Goal: Task Accomplishment & Management: Manage account settings

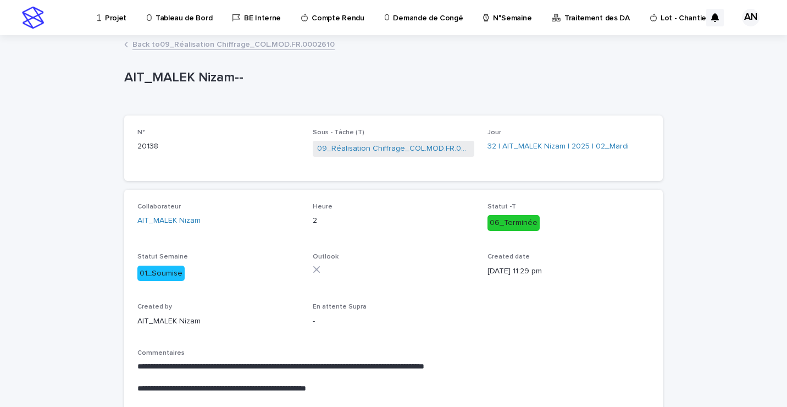
click at [205, 43] on link "Back to 09_Réalisation Chiffrage_COL.MOD.FR.0002610" at bounding box center [233, 43] width 202 height 13
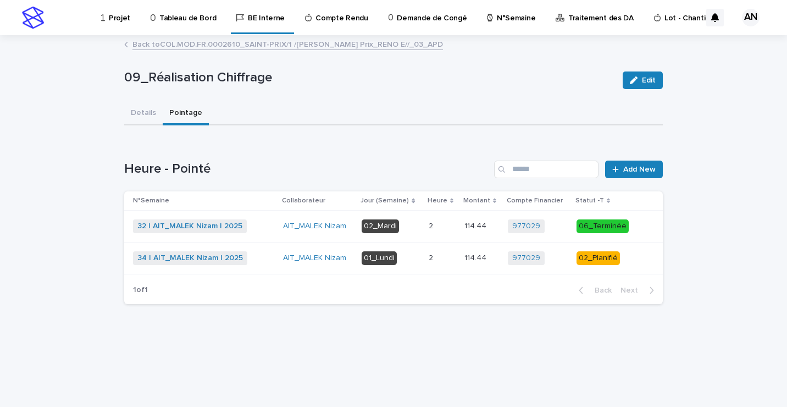
click at [454, 260] on p at bounding box center [441, 257] width 27 height 9
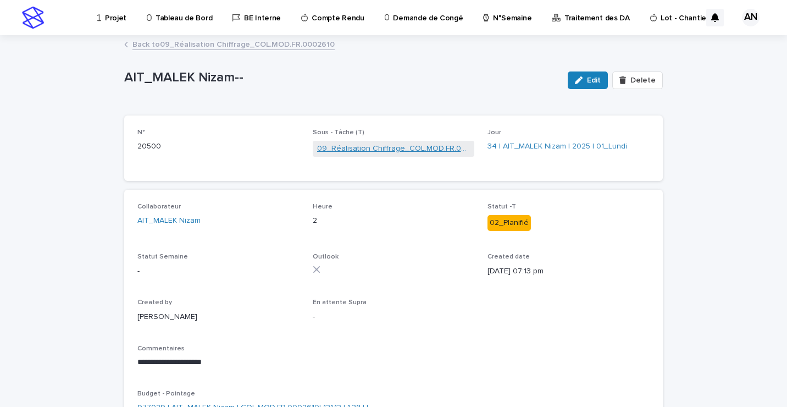
click at [353, 148] on link "09_Réalisation Chiffrage_COL.MOD.FR.0002610" at bounding box center [393, 149] width 153 height 12
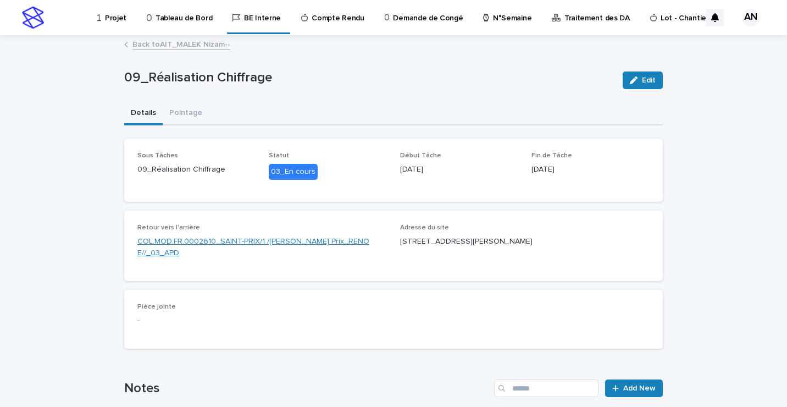
click at [271, 237] on link "COL.MOD.FR.0002610_SAINT-PRIX/1 /JEAN MERMOZ_Saint Prix_RENO E//_03_APD" at bounding box center [261, 247] width 249 height 23
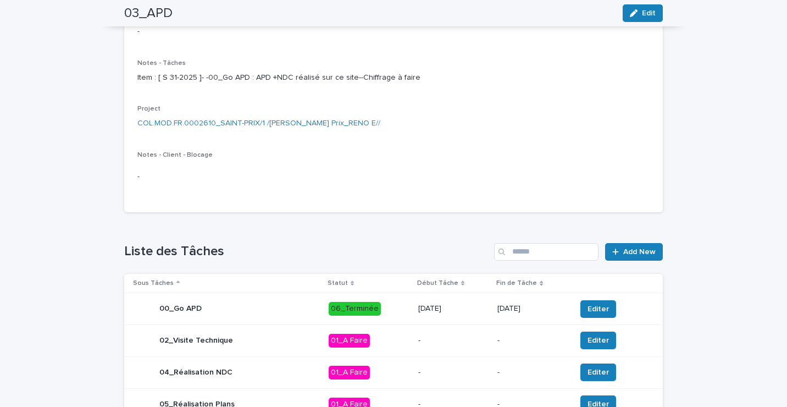
scroll to position [55, 0]
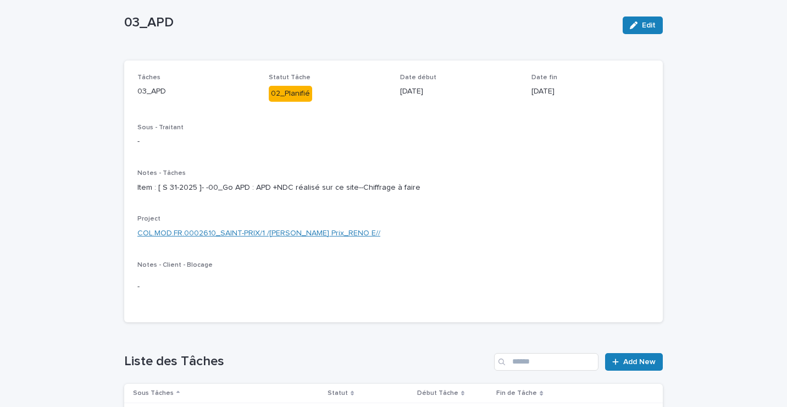
click at [276, 239] on link "COL.MOD.FR.0002610_SAINT-PRIX/1 /JEAN MERMOZ_Saint Prix_RENO E//" at bounding box center [258, 233] width 243 height 12
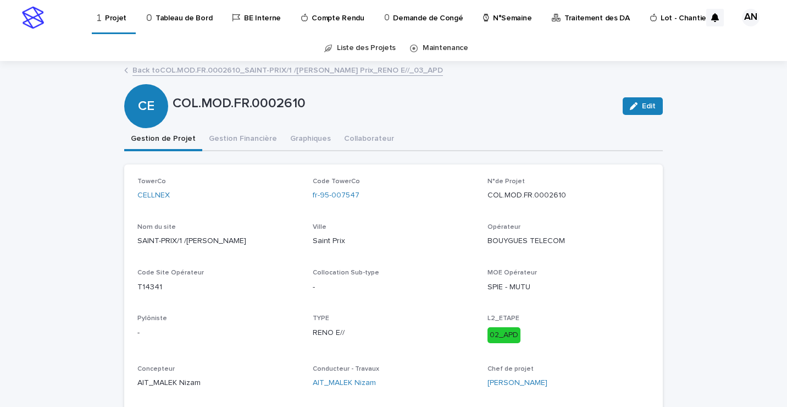
click at [220, 70] on link "Back to COL.MOD.FR.0002610_SAINT-PRIX/1 /JEAN MERMOZ_Saint Prix_RENO E//_03_APD" at bounding box center [287, 69] width 310 height 13
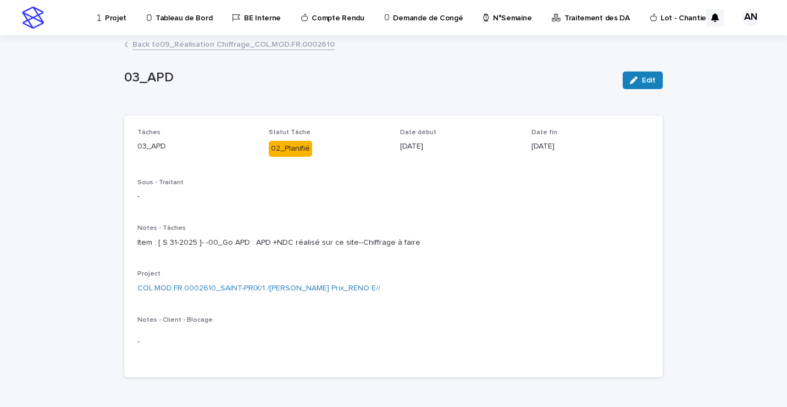
click at [212, 47] on link "Back to 09_Réalisation Chiffrage_COL.MOD.FR.0002610" at bounding box center [233, 43] width 202 height 13
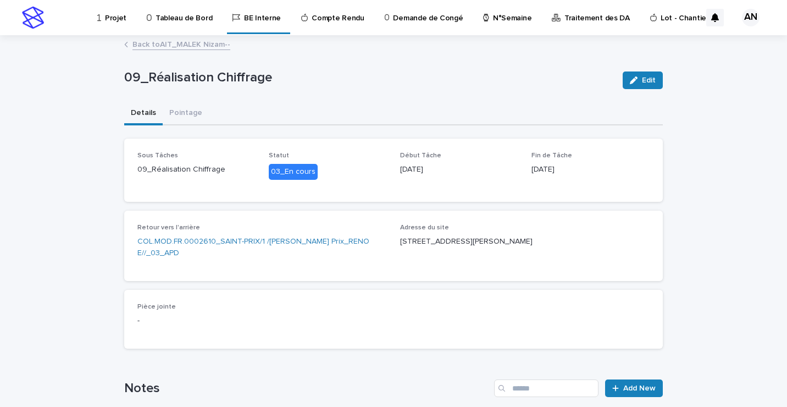
click at [208, 46] on link "Back to AIT_MALEK Nizam--" at bounding box center [181, 43] width 98 height 13
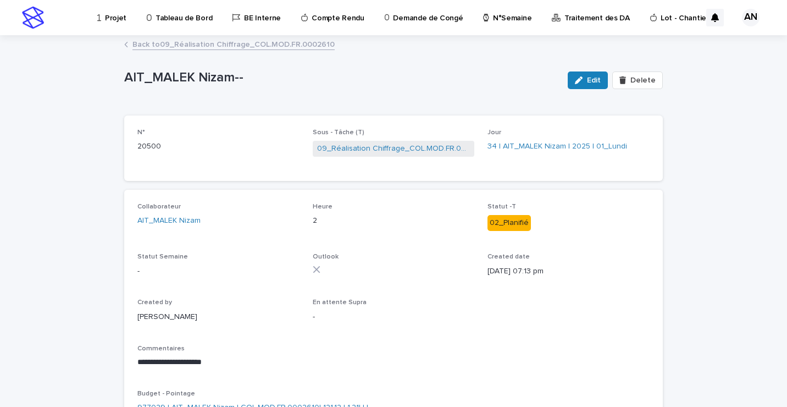
click at [250, 42] on link "Back to 09_Réalisation Chiffrage_COL.MOD.FR.0002610" at bounding box center [233, 43] width 202 height 13
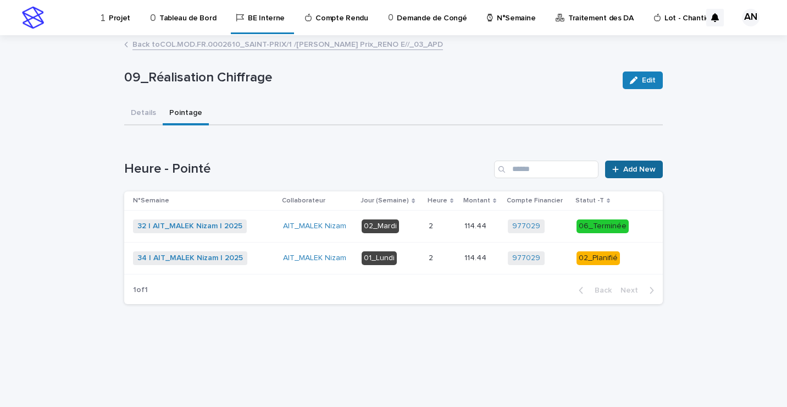
click at [618, 170] on icon at bounding box center [615, 169] width 7 height 8
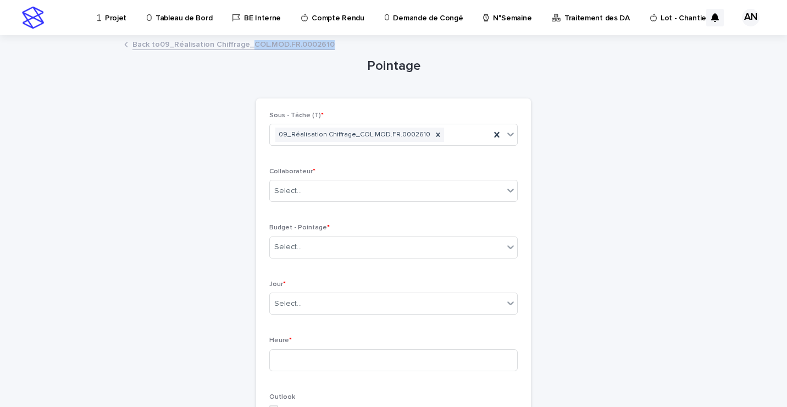
drag, startPoint x: 333, startPoint y: 42, endPoint x: 247, endPoint y: 48, distance: 86.5
click at [247, 48] on div "Back to 09_Réalisation Chiffrage_COL.MOD.FR.0002610" at bounding box center [393, 44] width 549 height 15
copy link "COL.MOD.FR.0002610"
click at [337, 187] on div "Select..." at bounding box center [386, 191] width 233 height 18
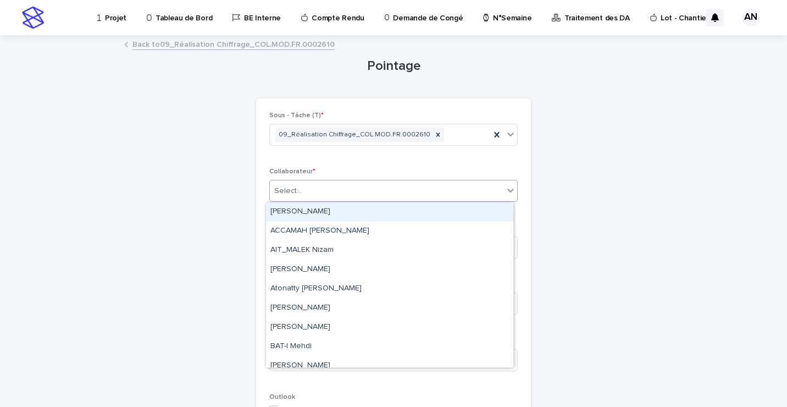
paste input "**********"
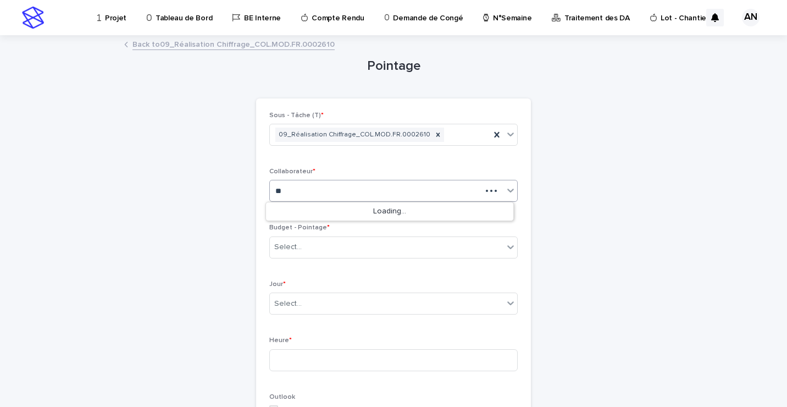
type input "*"
click at [402, 242] on div "Select..." at bounding box center [386, 247] width 233 height 18
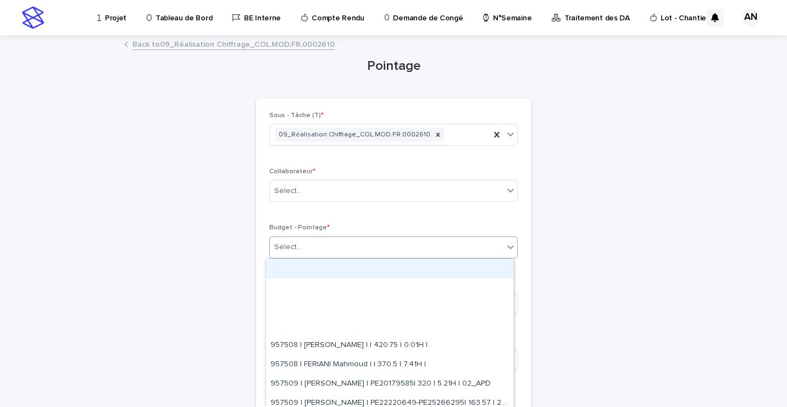
paste input "**********"
type input "**********"
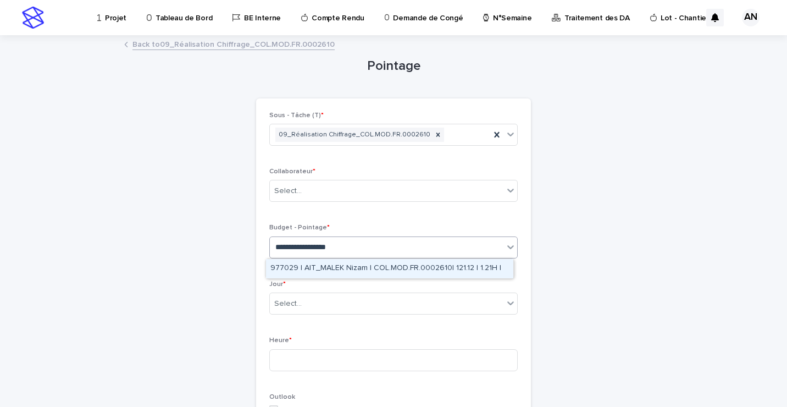
click at [382, 268] on div "977029 | AIT_MALEK Nizam | COL.MOD.FR.0002610| 121.12 | 1.21H |" at bounding box center [389, 268] width 247 height 19
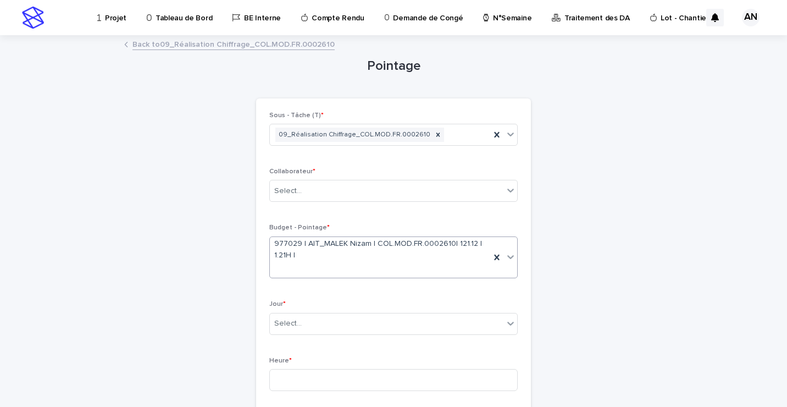
scroll to position [55, 0]
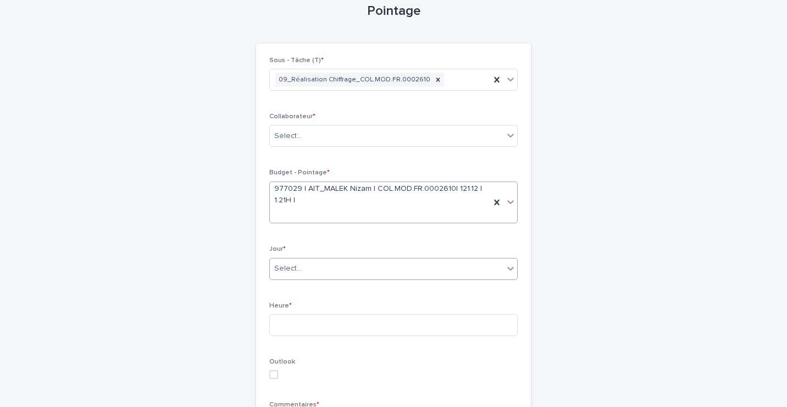
click at [381, 268] on div "Select..." at bounding box center [386, 268] width 233 height 18
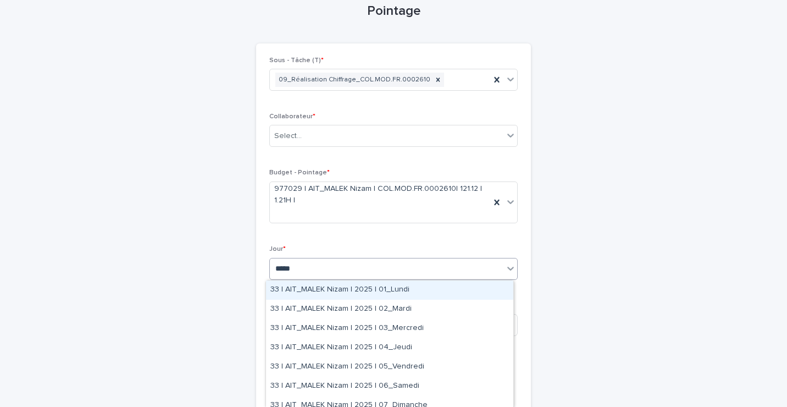
type input "*****"
click at [430, 270] on div "Select..." at bounding box center [386, 268] width 233 height 18
type input "****"
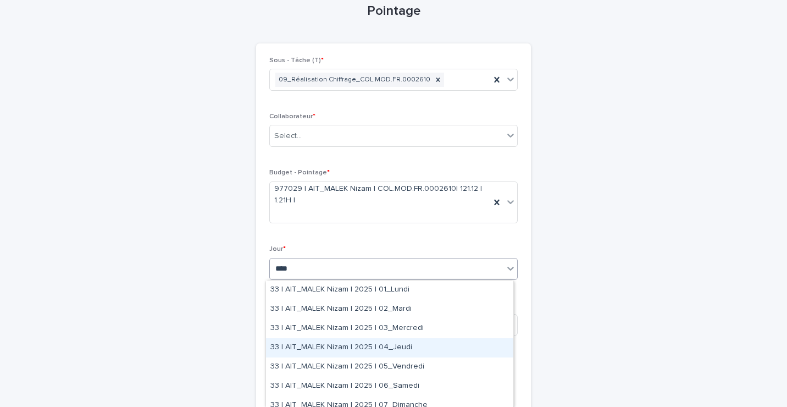
click at [319, 346] on div "33 | AIT_MALEK Nizam | 2025 | 04_Jeudi" at bounding box center [389, 347] width 247 height 19
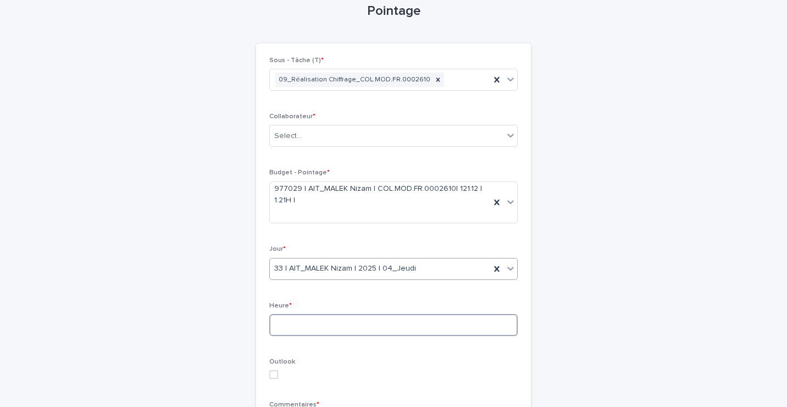
click at [328, 324] on input at bounding box center [393, 325] width 248 height 22
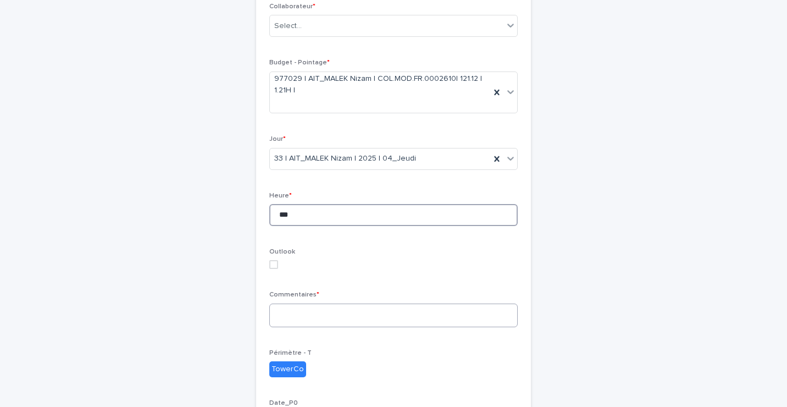
scroll to position [0, 0]
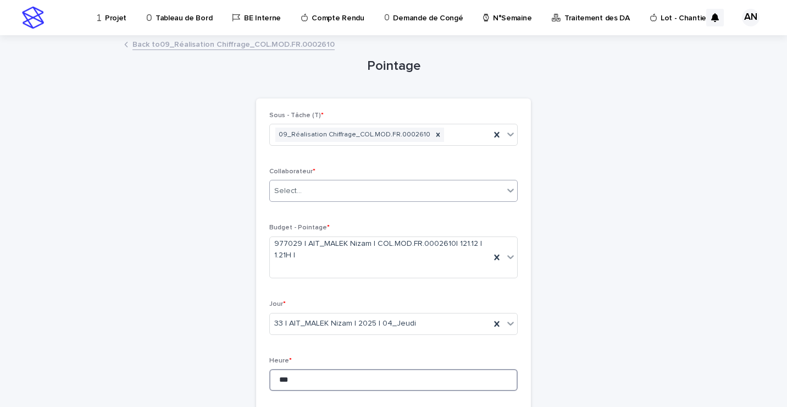
type input "***"
click at [345, 191] on div "Select..." at bounding box center [386, 191] width 233 height 18
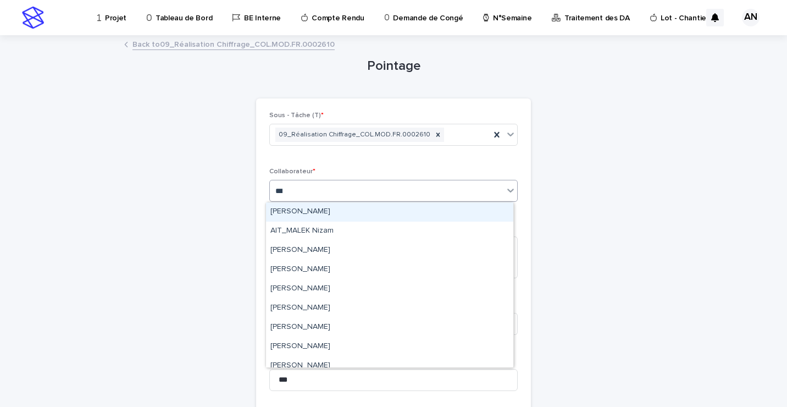
type input "****"
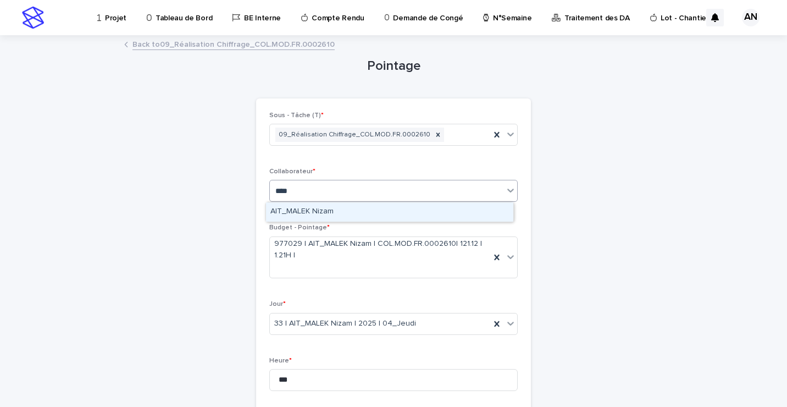
click at [336, 209] on div "AIT_MALEK Nizam" at bounding box center [389, 211] width 247 height 19
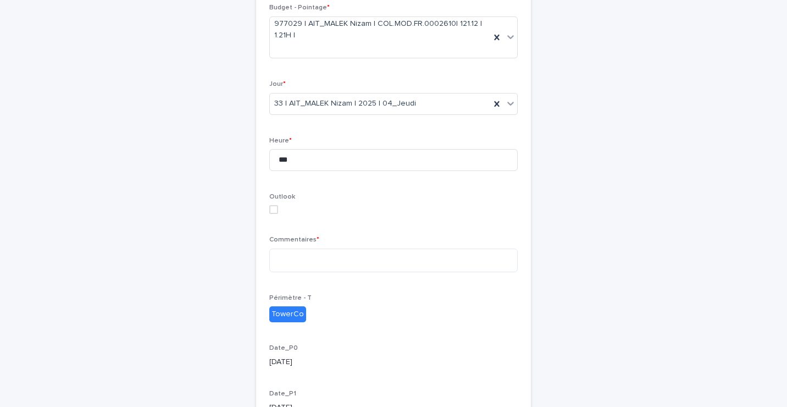
scroll to position [375, 0]
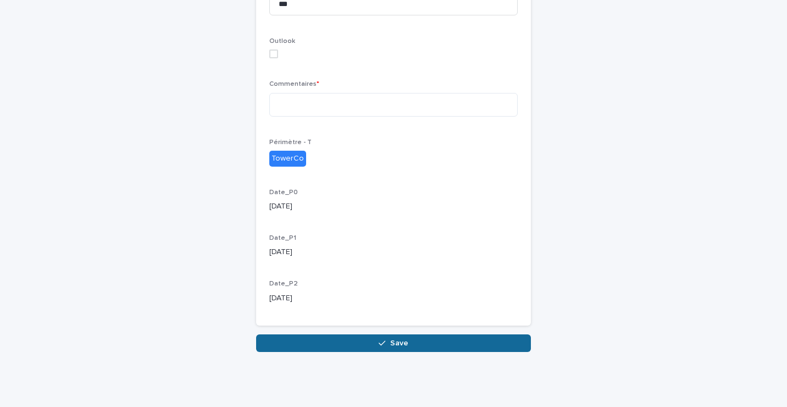
click at [404, 340] on button "Save" at bounding box center [393, 343] width 275 height 18
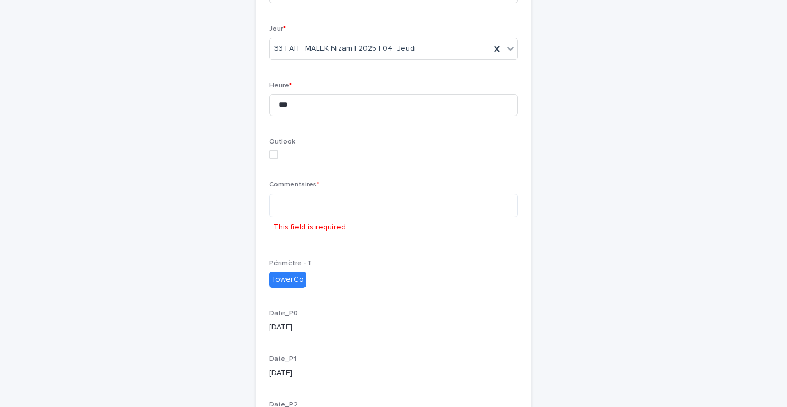
scroll to position [411, 0]
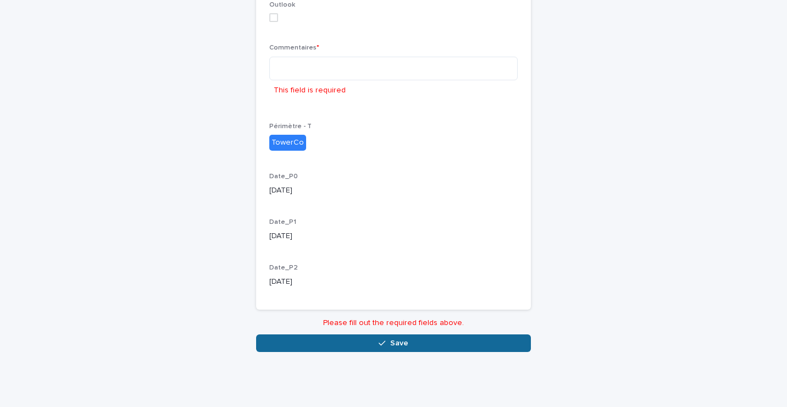
click at [380, 344] on icon "button" at bounding box center [381, 343] width 7 height 8
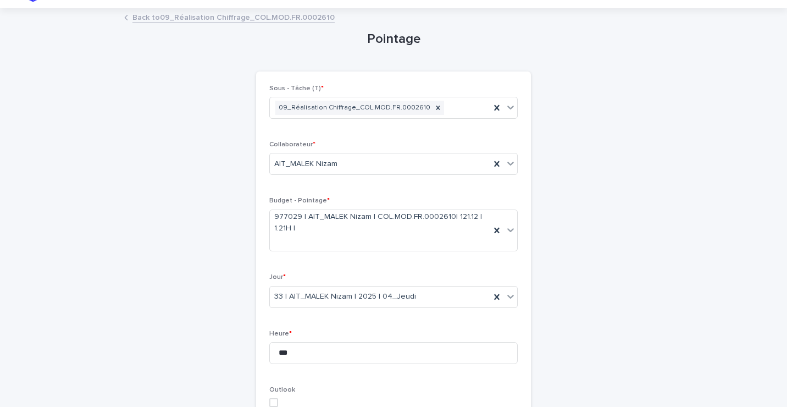
scroll to position [0, 0]
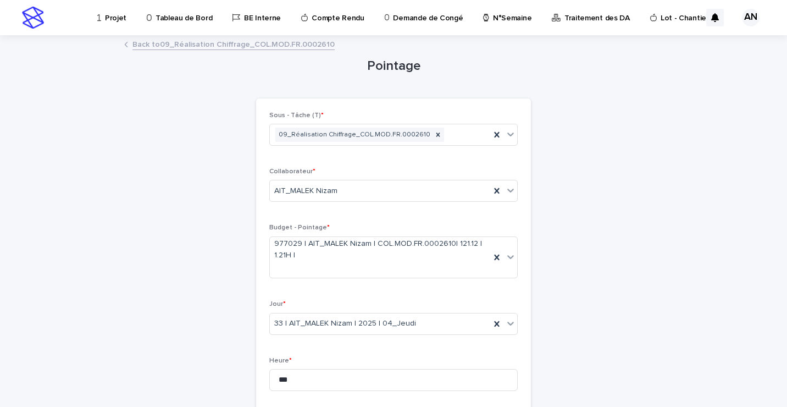
click at [283, 43] on link "Back to 09_Réalisation Chiffrage_COL.MOD.FR.0002610" at bounding box center [233, 43] width 202 height 13
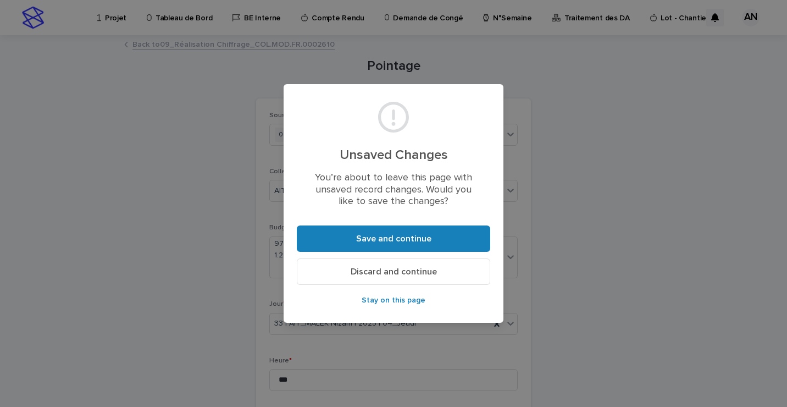
click at [394, 275] on span "Discard and continue" at bounding box center [393, 271] width 86 height 9
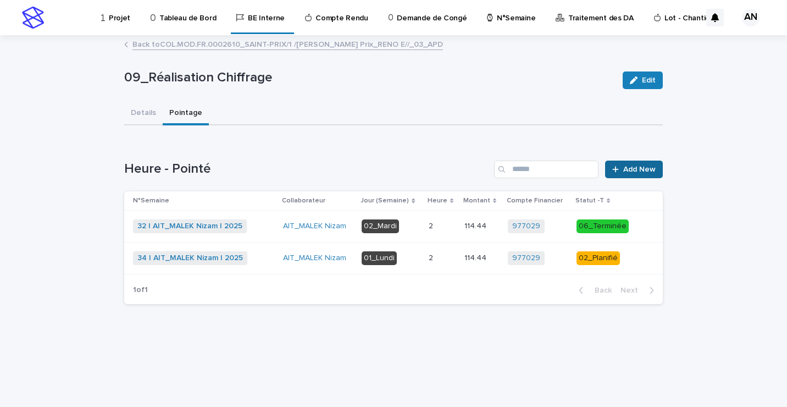
click at [643, 171] on span "Add New" at bounding box center [639, 169] width 32 height 8
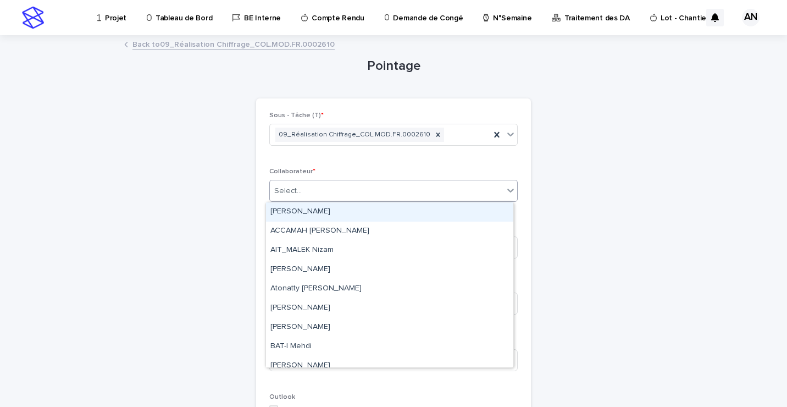
click at [357, 193] on div "Select..." at bounding box center [386, 191] width 233 height 18
type input "**"
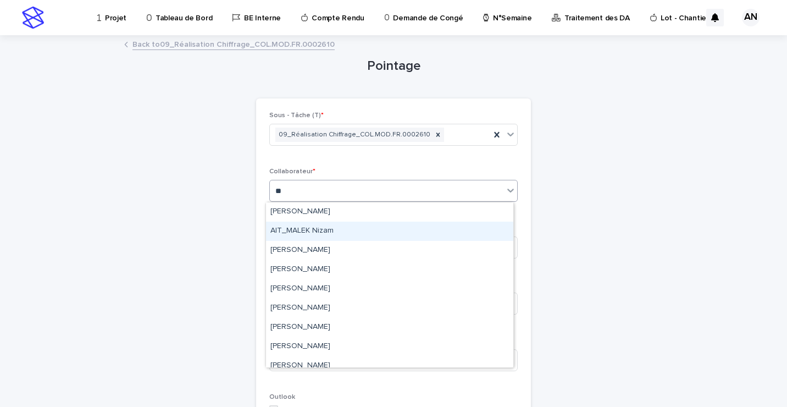
click at [323, 229] on div "AIT_MALEK Nizam" at bounding box center [389, 230] width 247 height 19
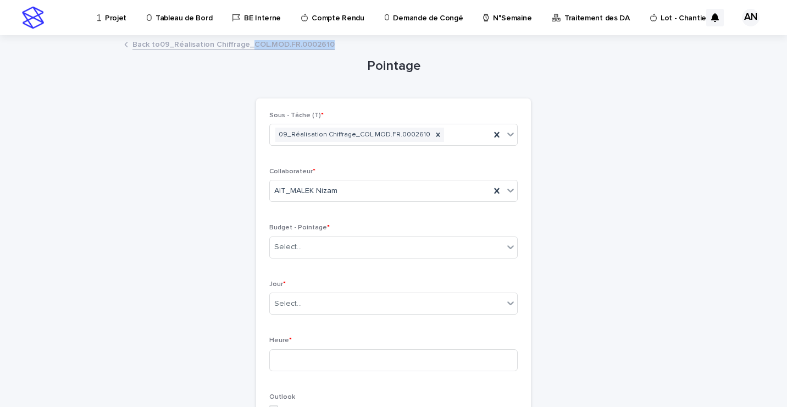
drag, startPoint x: 311, startPoint y: 47, endPoint x: 248, endPoint y: 51, distance: 63.8
click at [248, 51] on div "Back to 09_Réalisation Chiffrage_COL.MOD.FR.0002610" at bounding box center [393, 44] width 549 height 15
copy link "COL.MOD.FR.0002610"
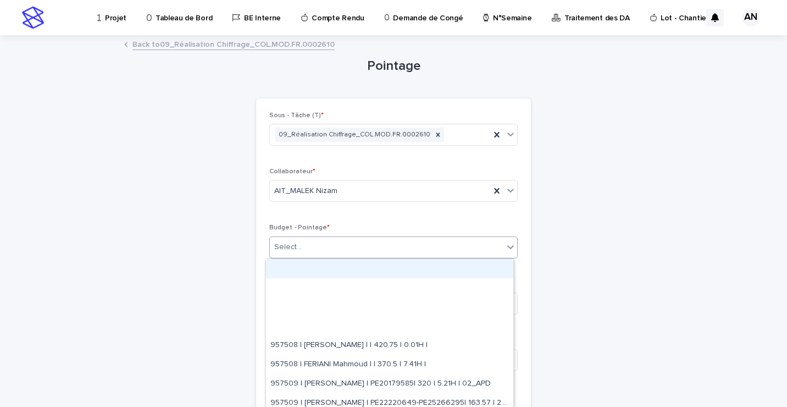
click at [312, 243] on div "Select..." at bounding box center [386, 247] width 233 height 18
paste input "**********"
type input "**********"
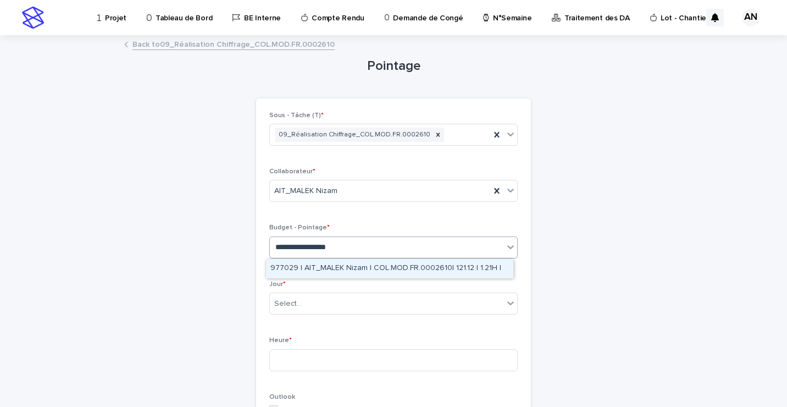
click at [342, 265] on div "977029 | AIT_MALEK Nizam | COL.MOD.FR.0002610| 121.12 | 1.21H |" at bounding box center [389, 268] width 247 height 19
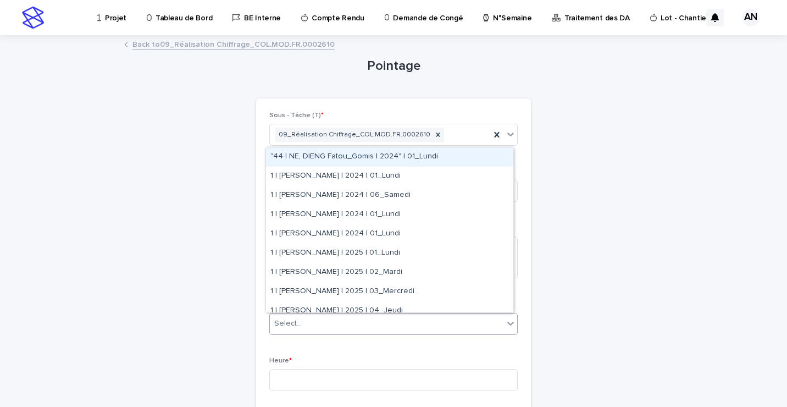
click at [316, 319] on div "Select..." at bounding box center [386, 323] width 233 height 18
type input "****"
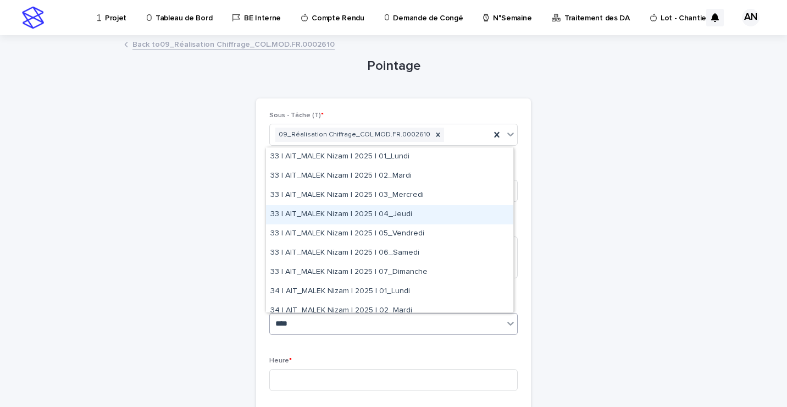
click at [346, 214] on div "33 | AIT_MALEK Nizam | 2025 | 04_Jeudi" at bounding box center [389, 214] width 247 height 19
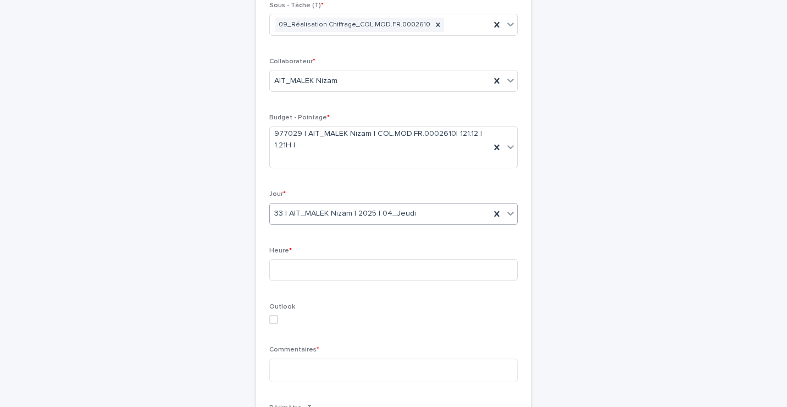
scroll to position [165, 0]
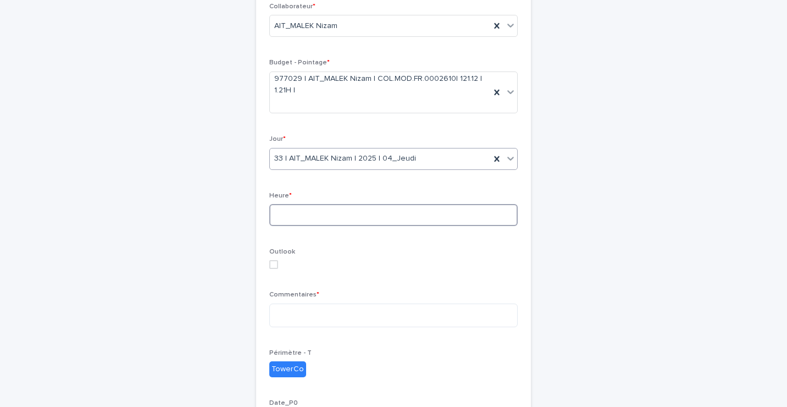
click at [307, 211] on input at bounding box center [393, 215] width 248 height 22
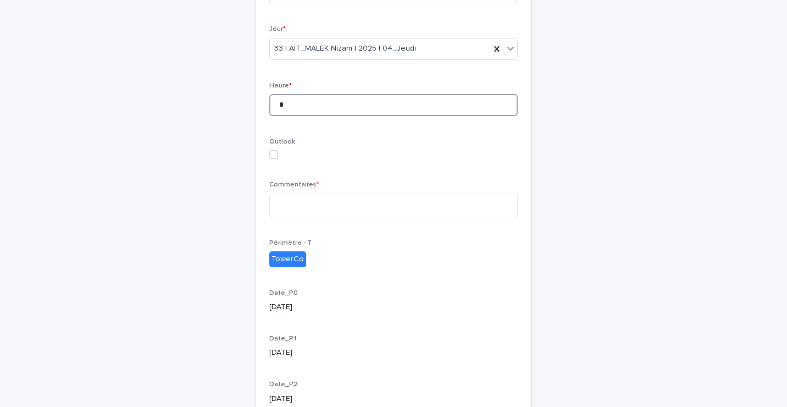
scroll to position [375, 0]
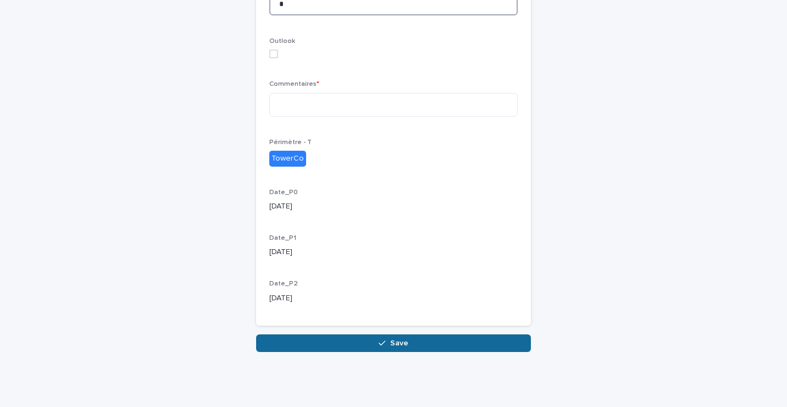
type input "*"
click at [394, 346] on span "Save" at bounding box center [399, 343] width 18 height 8
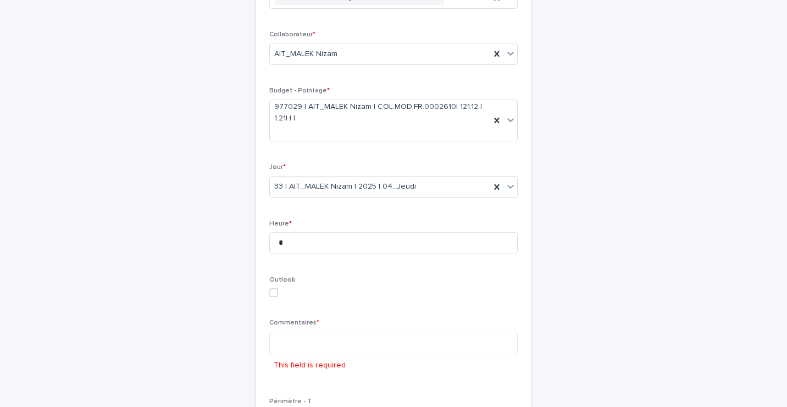
scroll to position [0, 0]
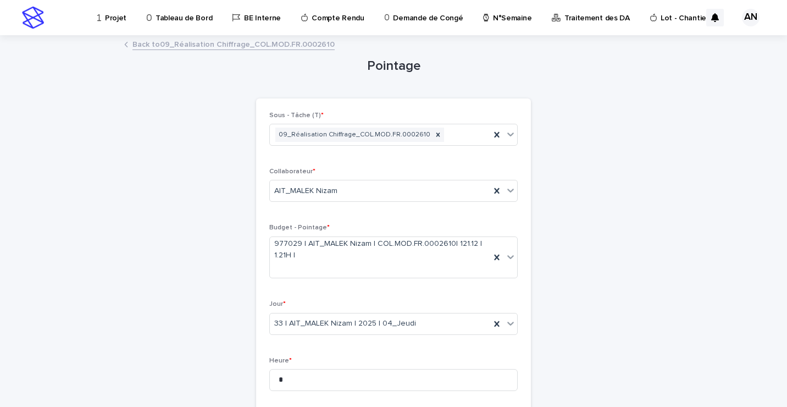
click at [244, 46] on link "Back to 09_Réalisation Chiffrage_COL.MOD.FR.0002610" at bounding box center [233, 43] width 202 height 13
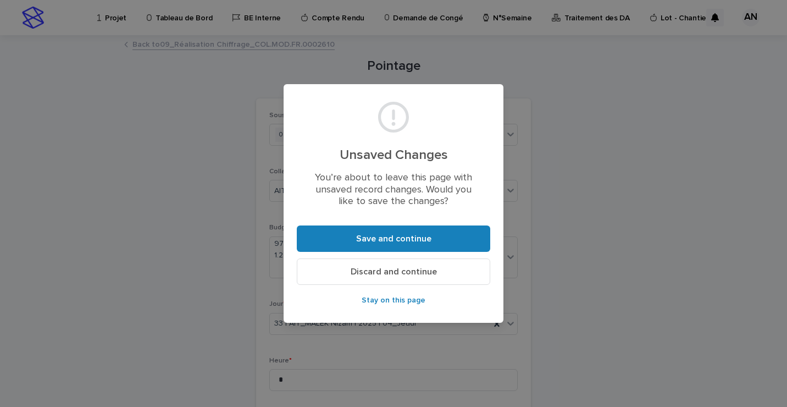
click at [386, 275] on span "Discard and continue" at bounding box center [393, 271] width 86 height 9
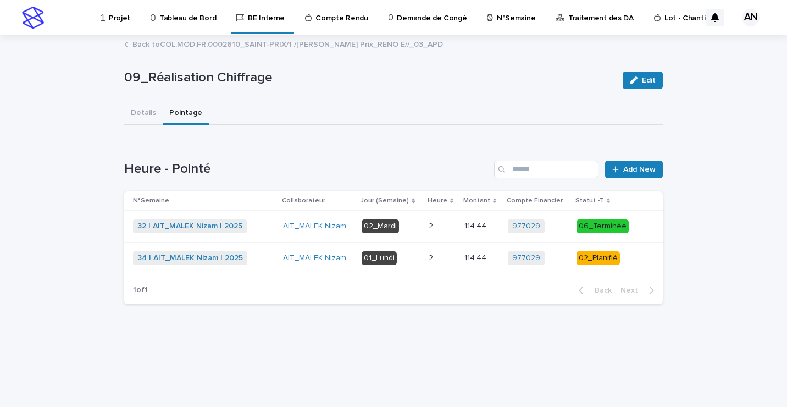
click at [447, 227] on p at bounding box center [441, 225] width 27 height 9
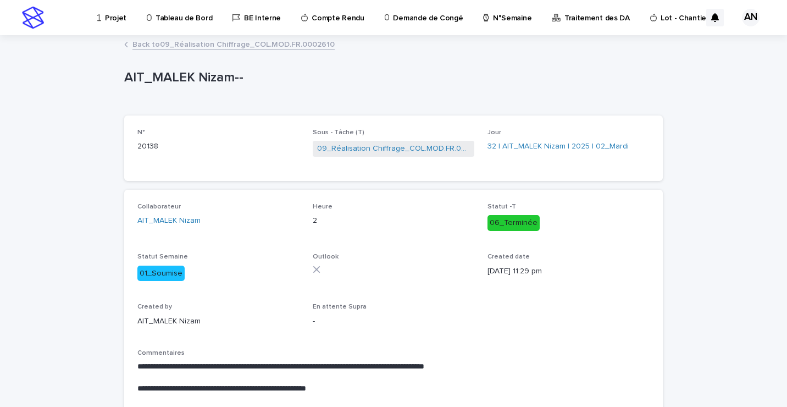
click at [245, 46] on link "Back to 09_Réalisation Chiffrage_COL.MOD.FR.0002610" at bounding box center [233, 43] width 202 height 13
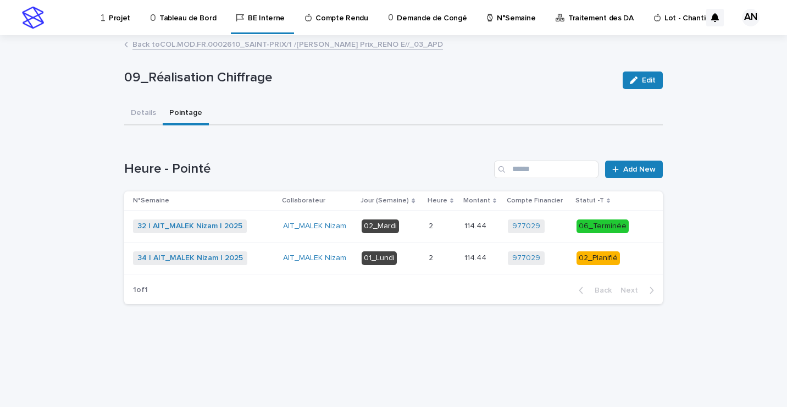
click at [186, 47] on link "Back to COL.MOD.FR.0002610_SAINT-PRIX/1 /JEAN MERMOZ_Saint Prix_RENO E//_03_APD" at bounding box center [287, 43] width 310 height 13
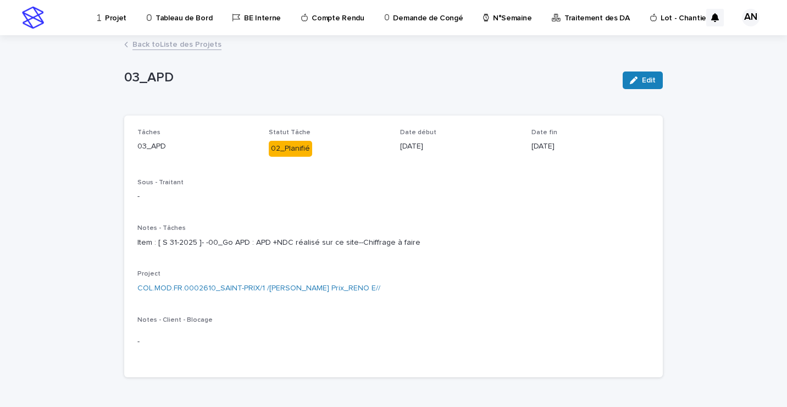
click at [188, 47] on link "Back to Liste des Projets" at bounding box center [176, 43] width 89 height 13
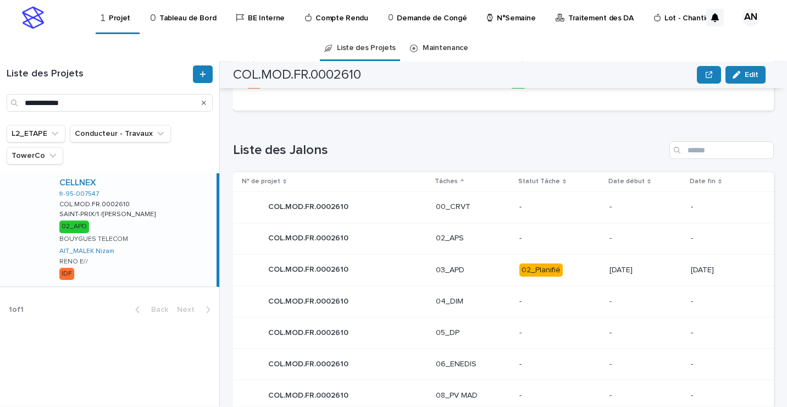
scroll to position [488, 0]
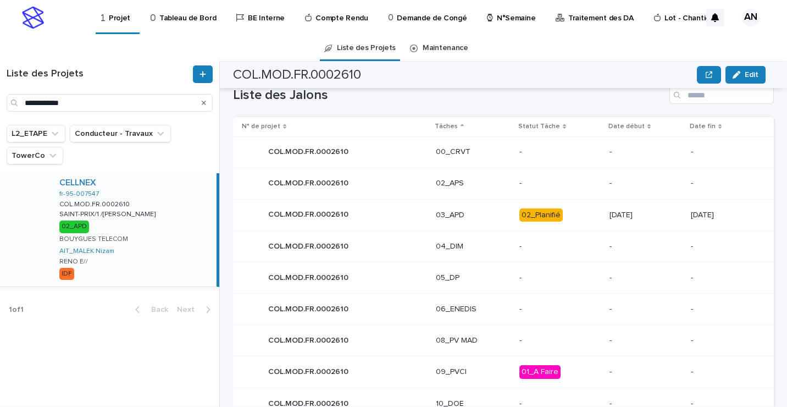
click at [476, 216] on p "03_APD" at bounding box center [473, 214] width 75 height 9
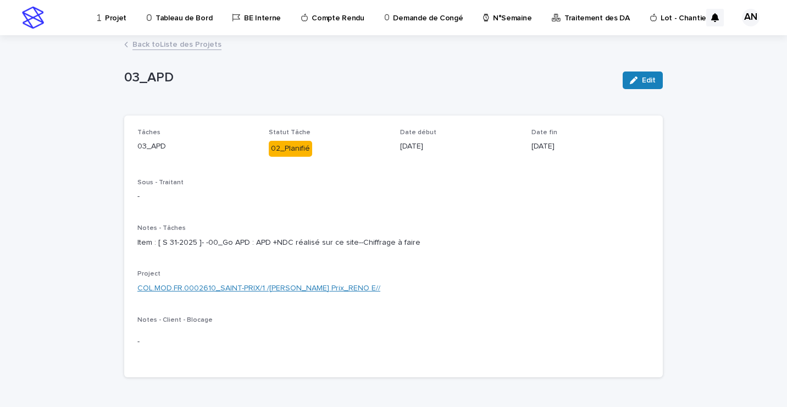
click at [311, 294] on link "COL.MOD.FR.0002610_SAINT-PRIX/1 /JEAN MERMOZ_Saint Prix_RENO E//" at bounding box center [258, 288] width 243 height 12
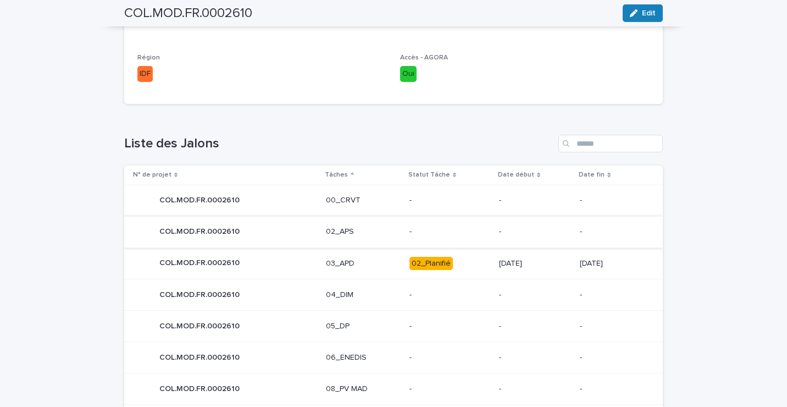
scroll to position [604, 0]
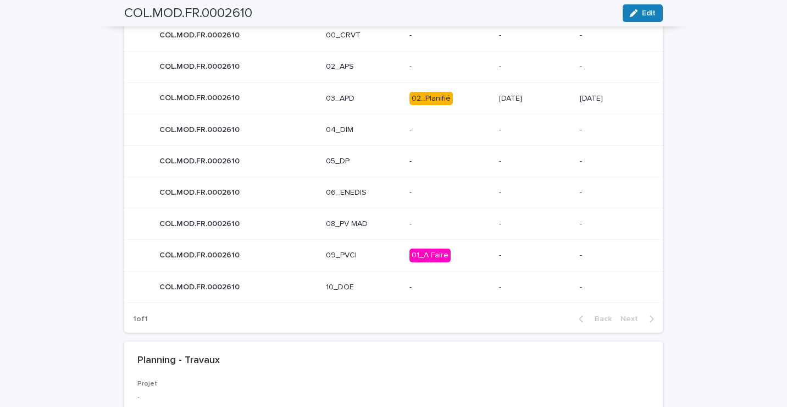
click at [379, 100] on p "03_APD" at bounding box center [363, 98] width 75 height 9
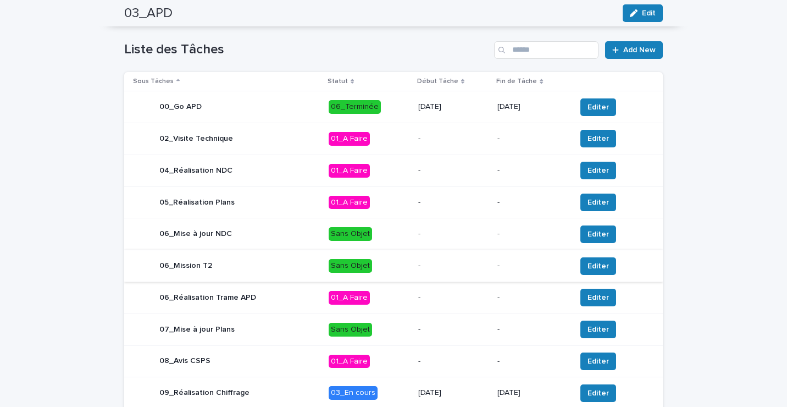
scroll to position [421, 0]
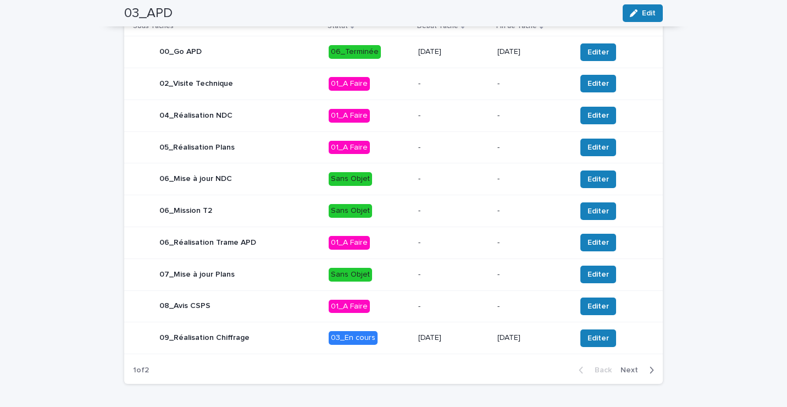
click at [397, 344] on p "03_En cours" at bounding box center [368, 338] width 81 height 14
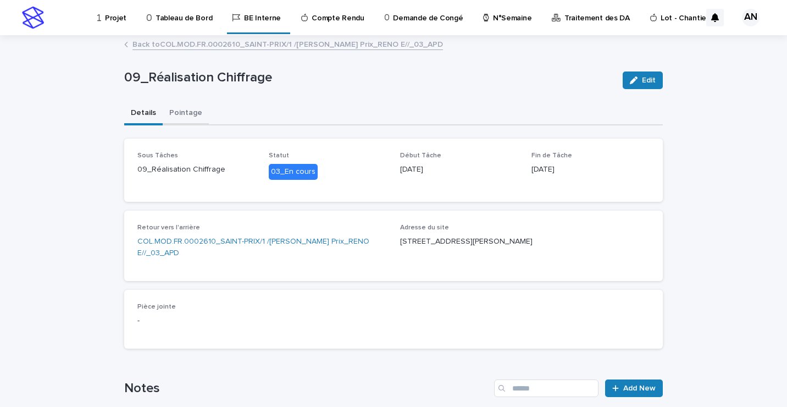
click at [179, 112] on button "Pointage" at bounding box center [186, 113] width 46 height 23
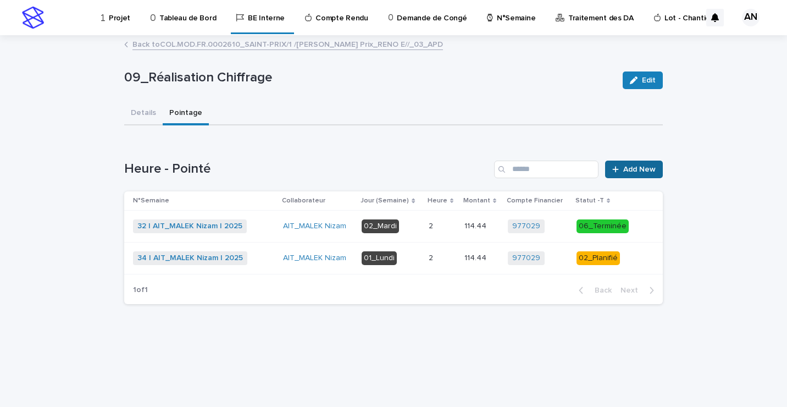
click at [635, 172] on span "Add New" at bounding box center [639, 169] width 32 height 8
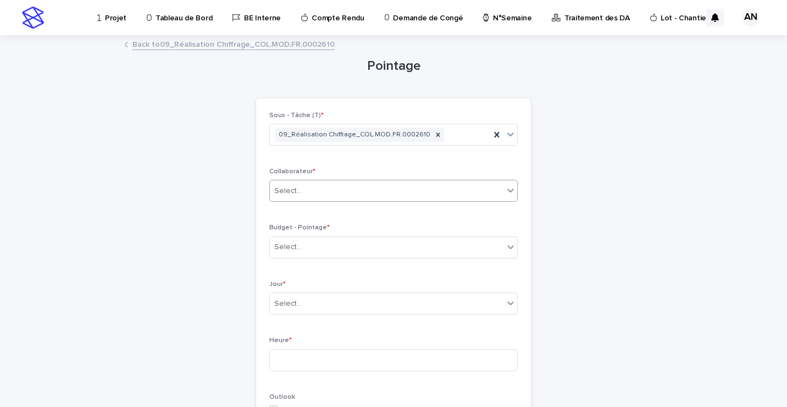
click at [403, 187] on div "Select..." at bounding box center [386, 191] width 233 height 18
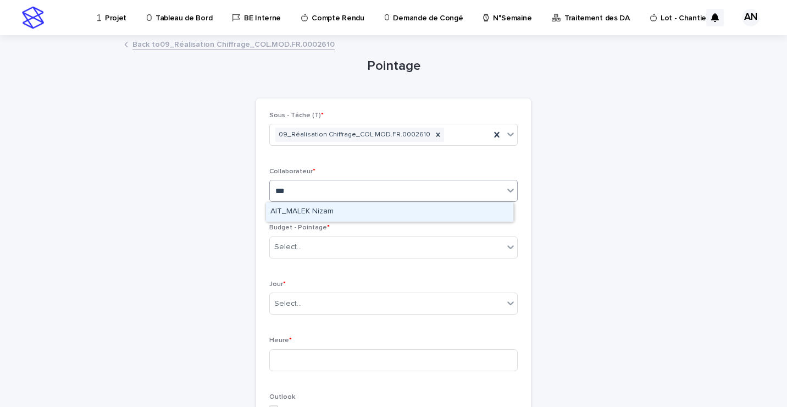
type input "****"
click at [310, 210] on div "AIT_MALEK Nizam" at bounding box center [389, 211] width 247 height 19
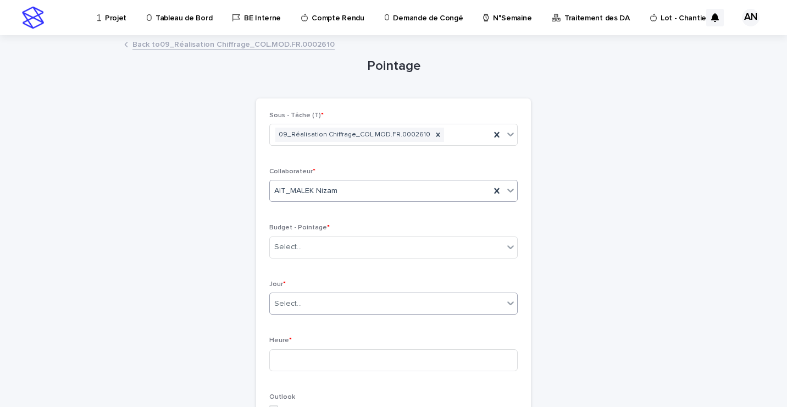
click at [310, 302] on div "Select..." at bounding box center [386, 303] width 233 height 18
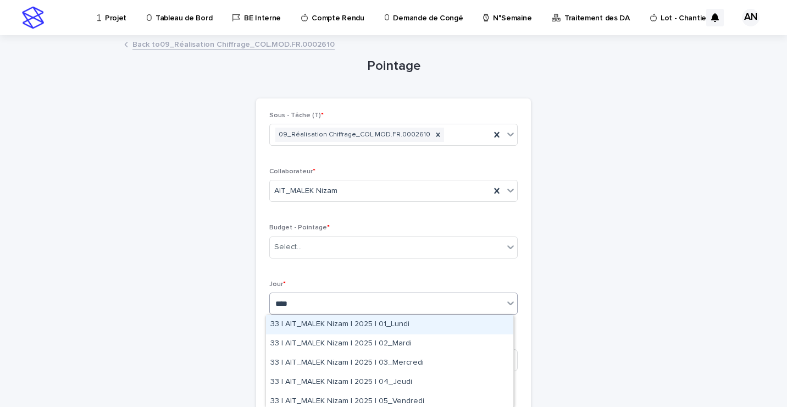
type input "****"
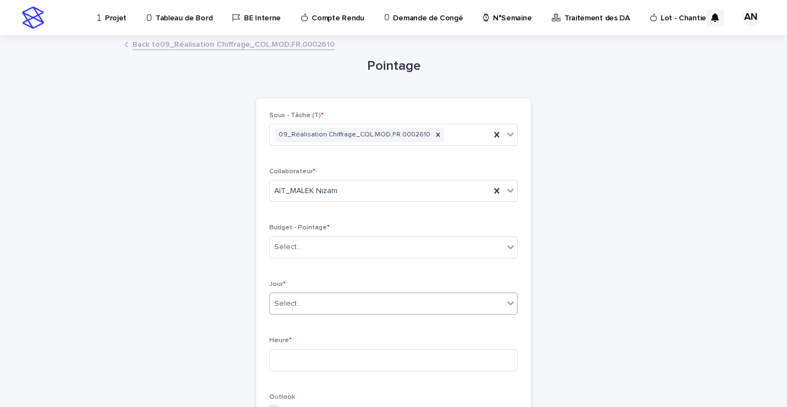
click at [350, 303] on div "Select..." at bounding box center [386, 303] width 233 height 18
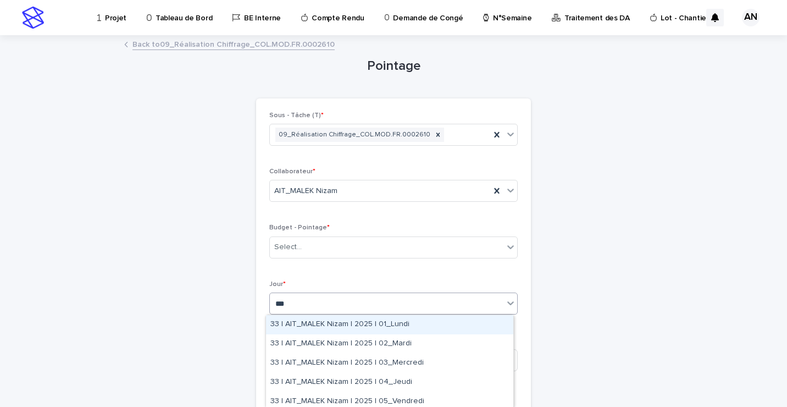
type input "****"
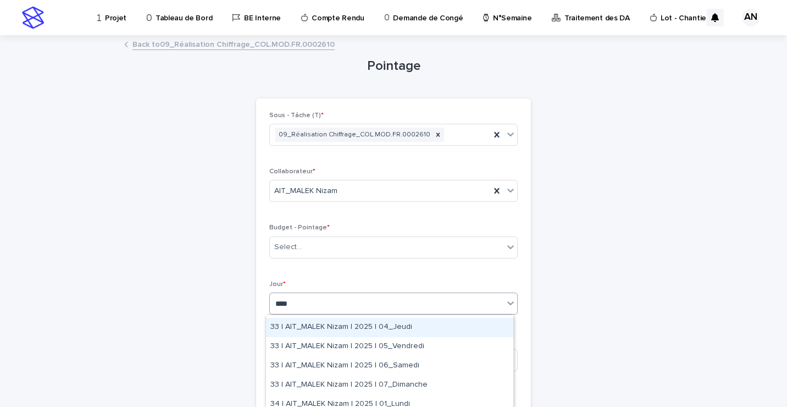
click at [314, 326] on div "33 | AIT_MALEK Nizam | 2025 | 04_Jeudi" at bounding box center [389, 327] width 247 height 19
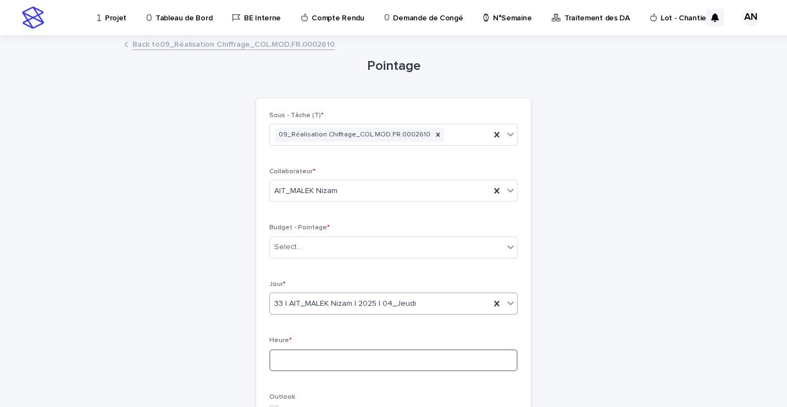
click at [325, 360] on input at bounding box center [393, 360] width 248 height 22
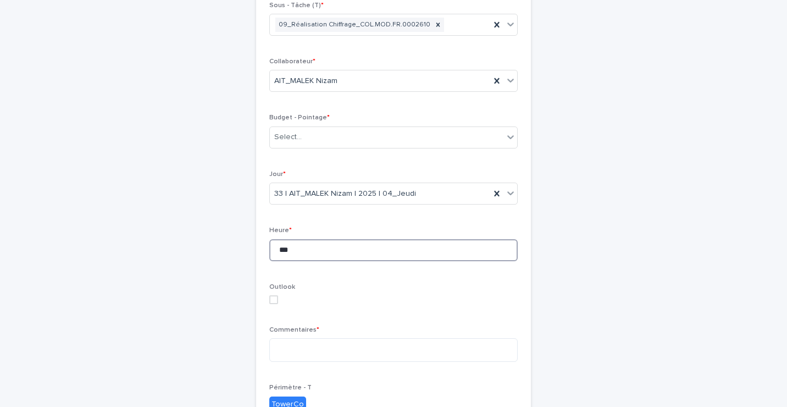
scroll to position [0, 0]
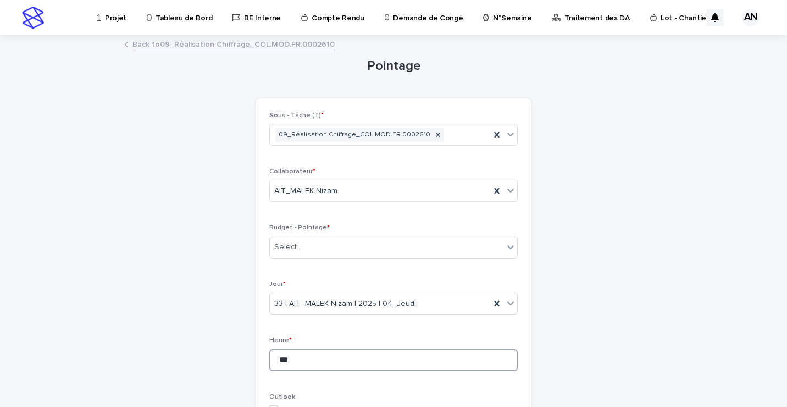
type input "***"
drag, startPoint x: 330, startPoint y: 42, endPoint x: 248, endPoint y: 49, distance: 82.7
click at [248, 49] on div "Back to 09_Réalisation Chiffrage_COL.MOD.FR.0002610" at bounding box center [393, 44] width 549 height 15
copy link "COL.MOD.FR.0002610"
click at [351, 255] on div "Select..." at bounding box center [386, 247] width 233 height 18
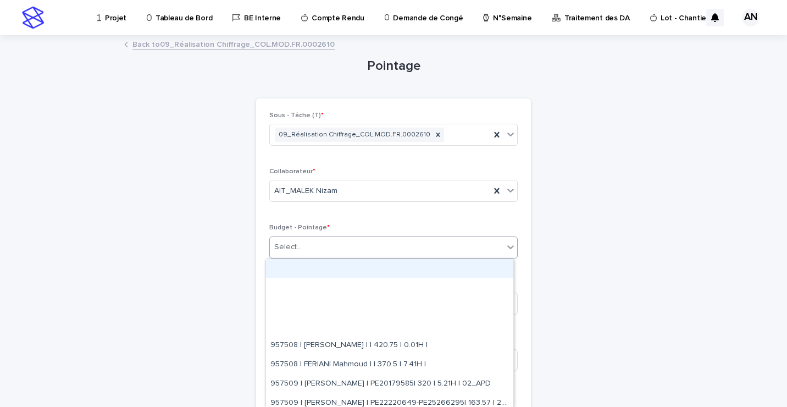
paste input "**********"
type input "**********"
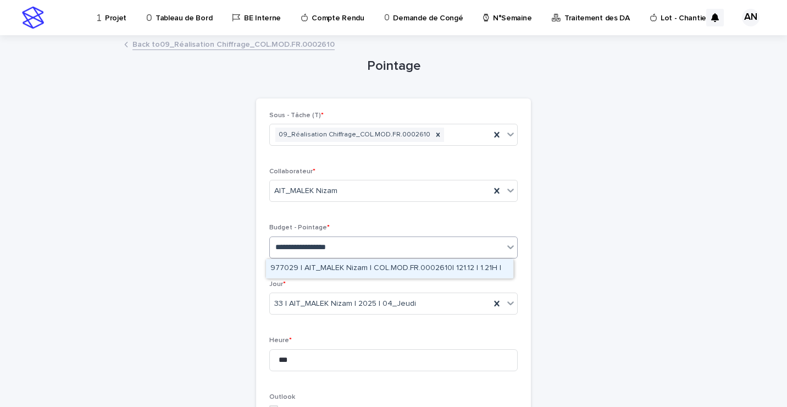
click at [433, 269] on div "977029 | AIT_MALEK Nizam | COL.MOD.FR.0002610| 121.12 | 1.21H |" at bounding box center [389, 268] width 247 height 19
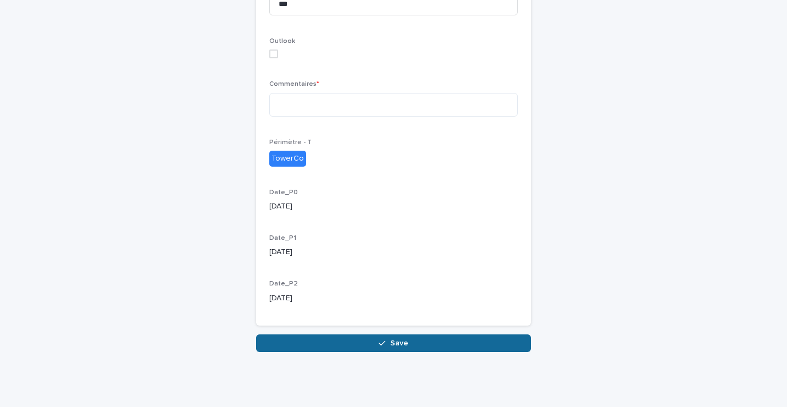
click at [399, 339] on span "Save" at bounding box center [399, 343] width 18 height 8
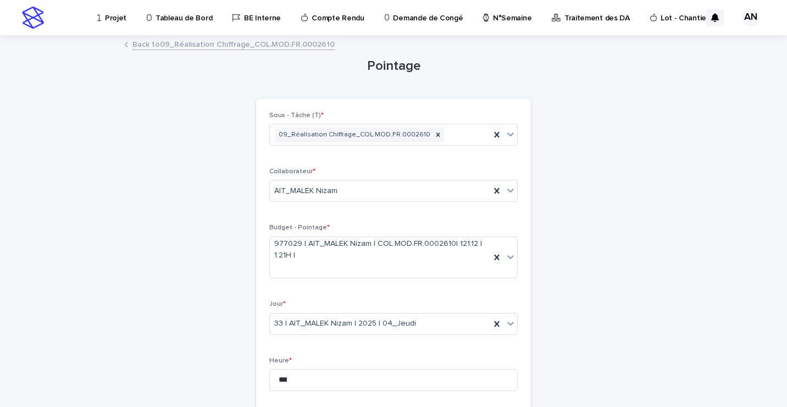
click at [292, 45] on link "Back to 09_Réalisation Chiffrage_COL.MOD.FR.0002610" at bounding box center [233, 43] width 202 height 13
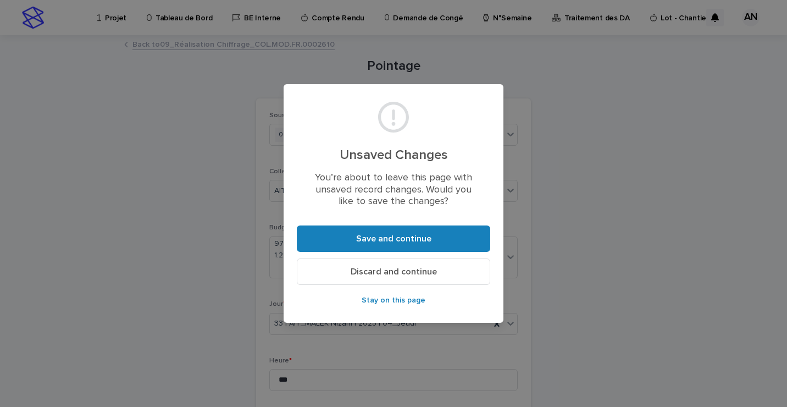
click at [379, 277] on button "Discard and continue" at bounding box center [393, 271] width 193 height 26
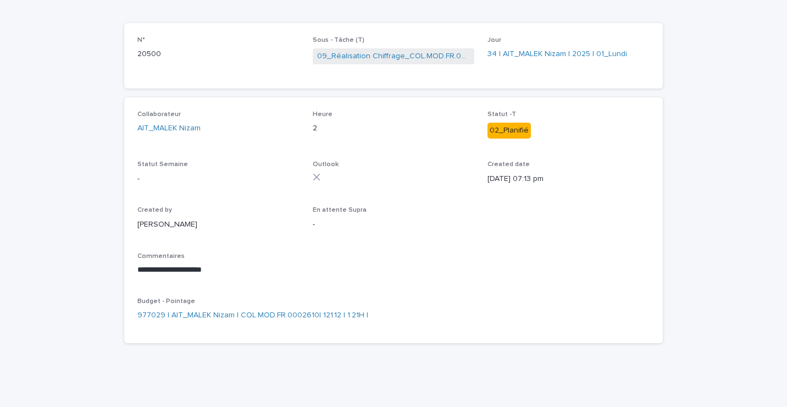
scroll to position [37, 0]
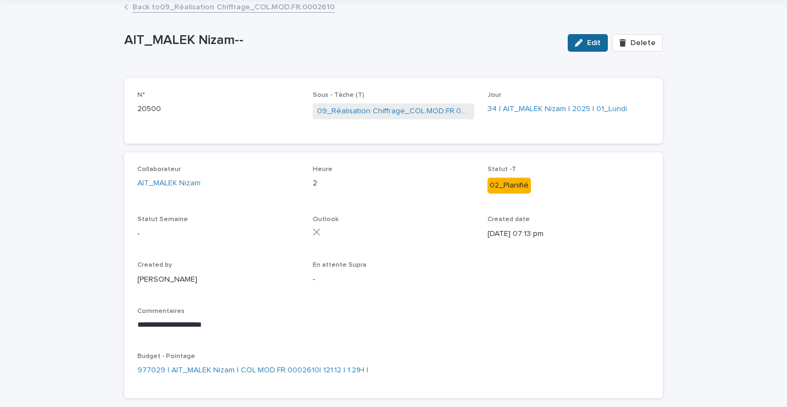
click at [587, 46] on span "Edit" at bounding box center [594, 43] width 14 height 8
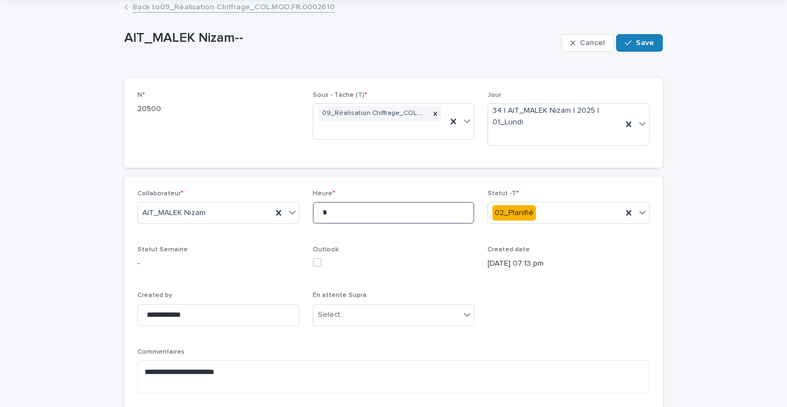
click at [337, 211] on input "*" at bounding box center [394, 213] width 162 height 22
type input "***"
click at [623, 121] on icon at bounding box center [628, 124] width 11 height 11
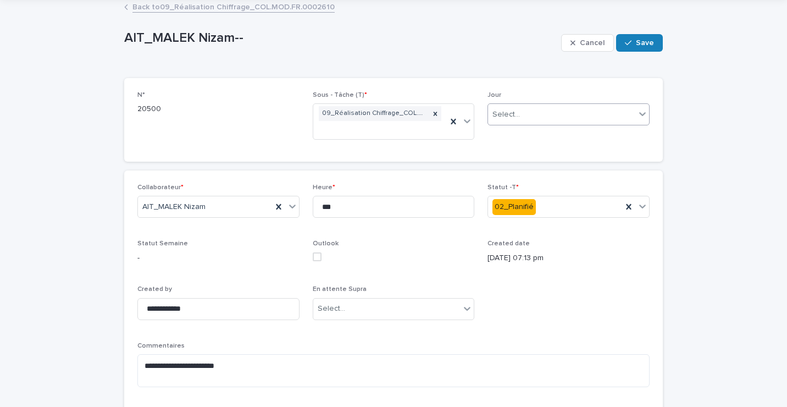
click at [638, 118] on icon at bounding box center [642, 113] width 11 height 11
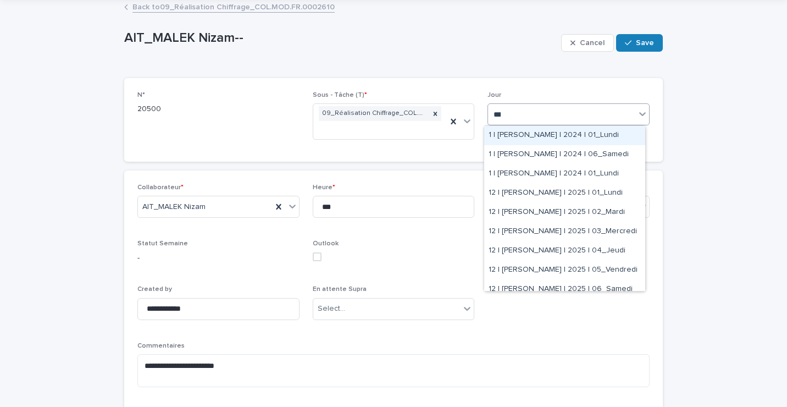
type input "****"
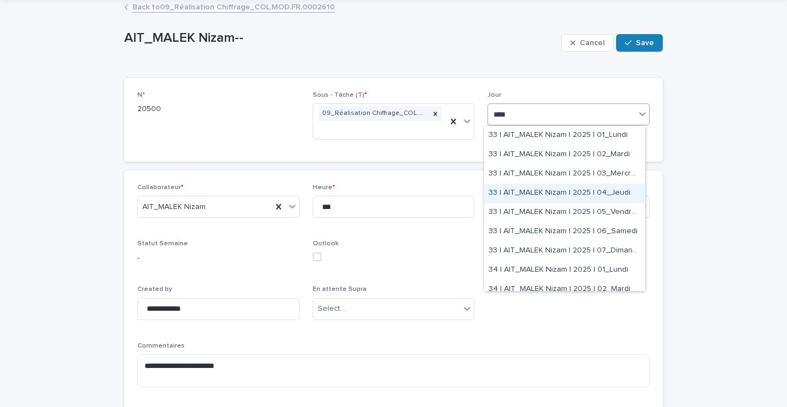
click at [543, 193] on div "33 | AIT_MALEK Nizam | 2025 | 04_Jeudi" at bounding box center [564, 192] width 161 height 19
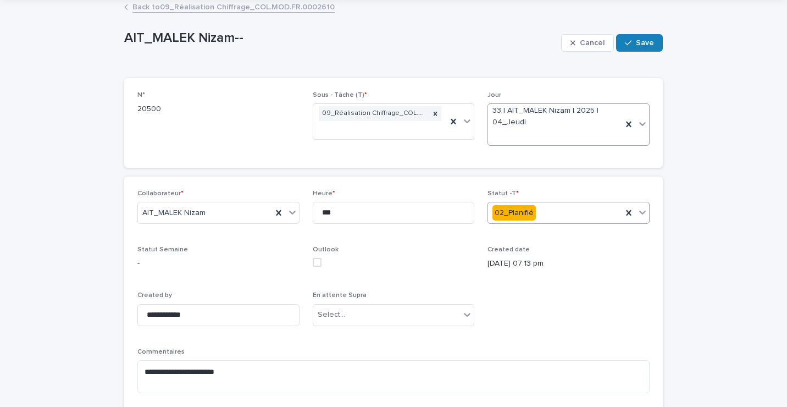
click at [639, 210] on icon at bounding box center [642, 212] width 11 height 11
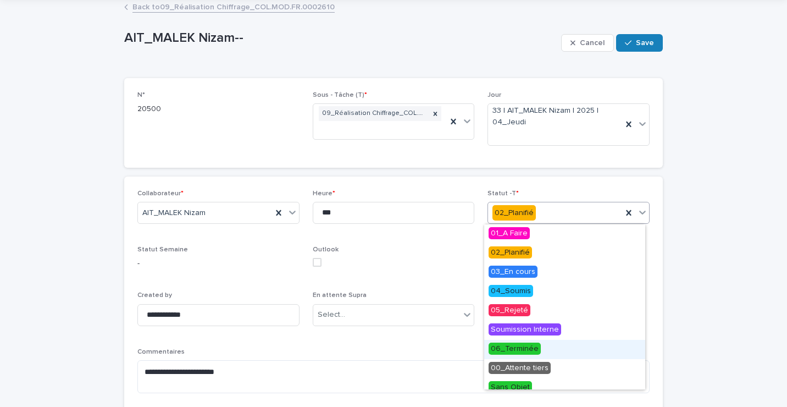
click at [520, 348] on span "06_Terminée" at bounding box center [514, 348] width 52 height 12
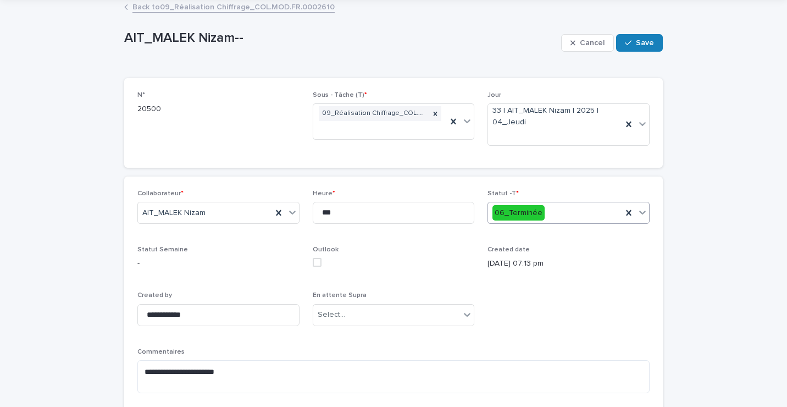
scroll to position [147, 0]
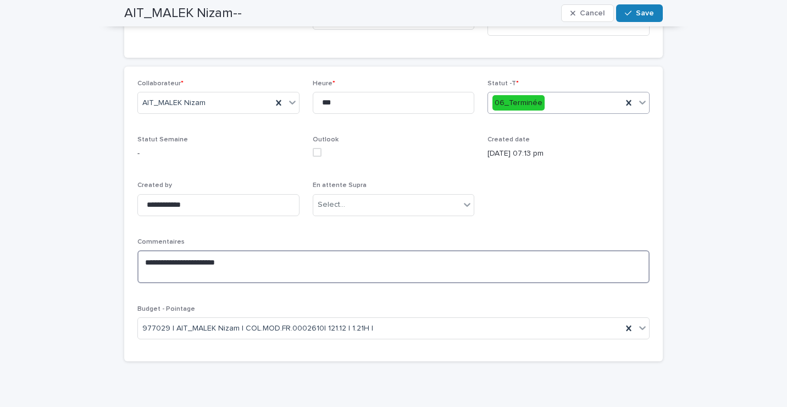
click at [235, 261] on textarea "**********" at bounding box center [393, 266] width 512 height 33
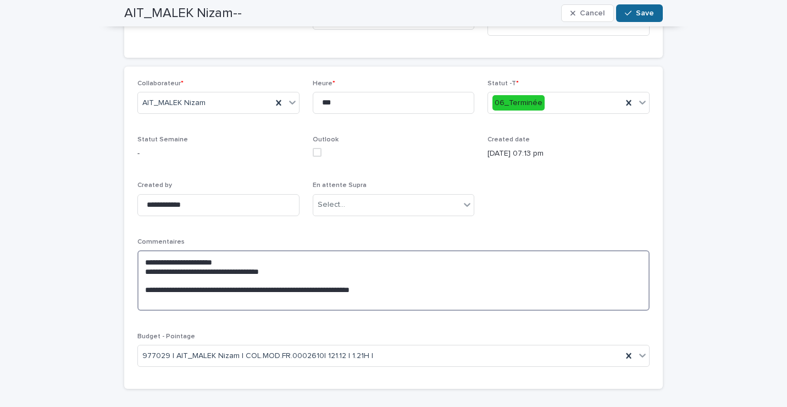
type textarea "**********"
click at [625, 15] on icon "button" at bounding box center [628, 13] width 7 height 5
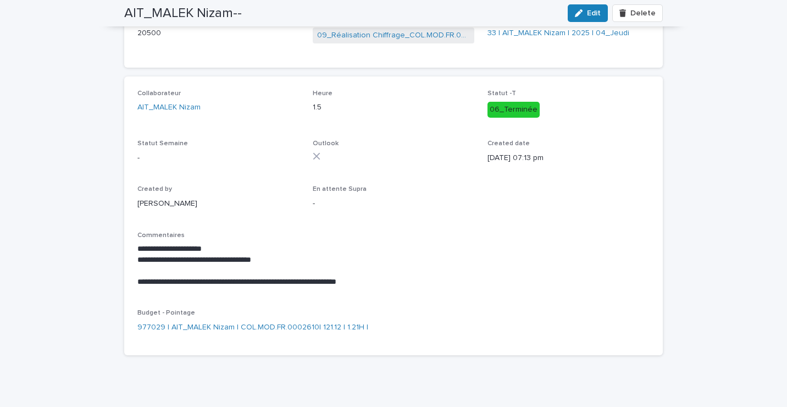
scroll to position [3, 0]
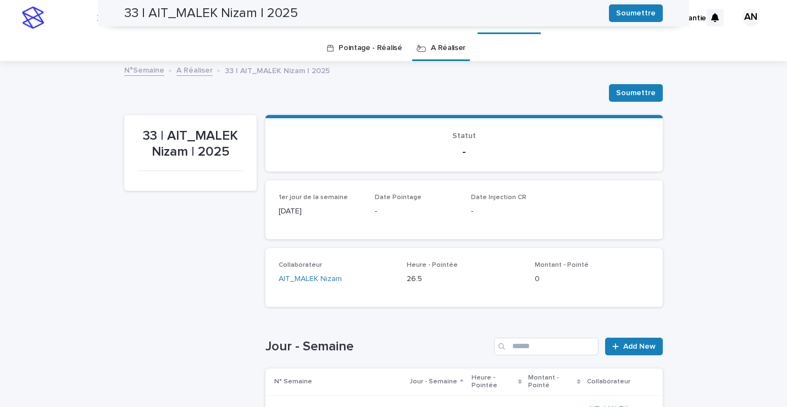
scroll to position [255, 0]
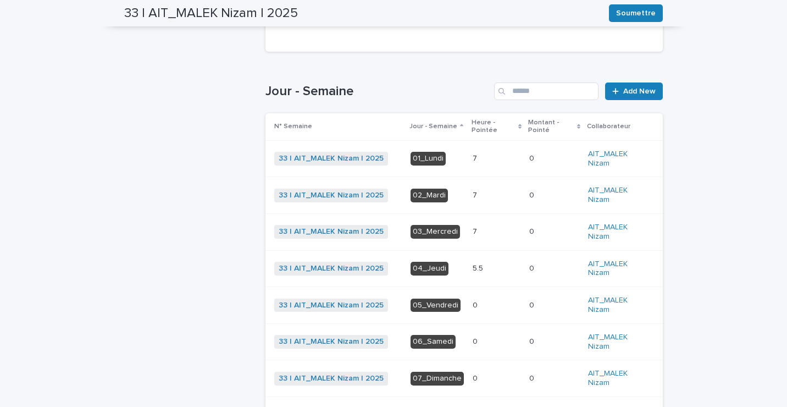
click at [487, 264] on p at bounding box center [496, 268] width 48 height 9
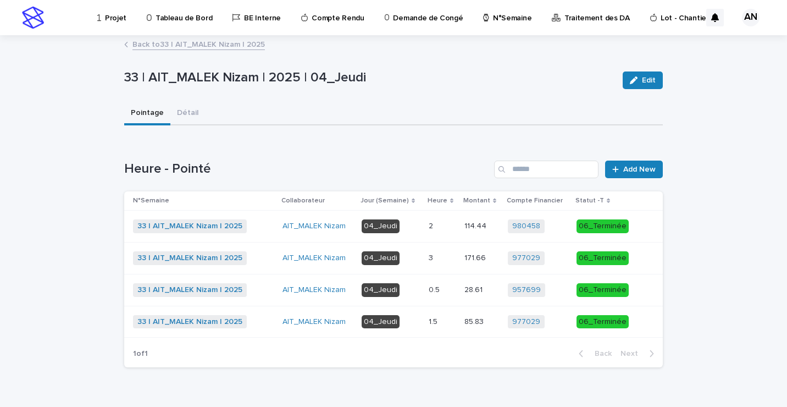
click at [225, 43] on link "Back to 33 | AIT_MALEK Nizam | 2025" at bounding box center [198, 43] width 132 height 13
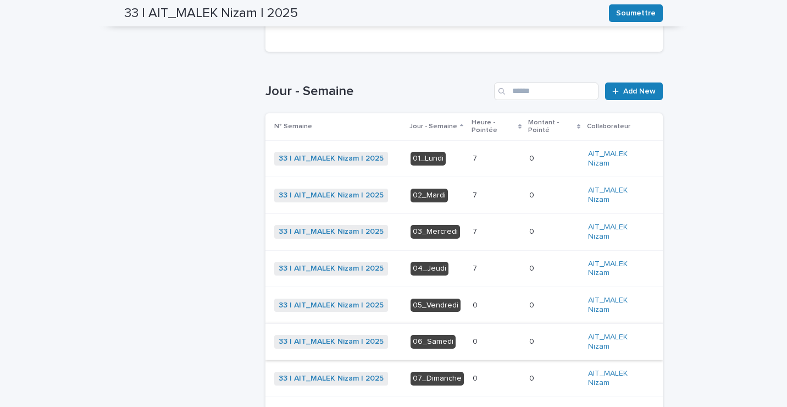
scroll to position [310, 0]
